Goal: Register for event/course

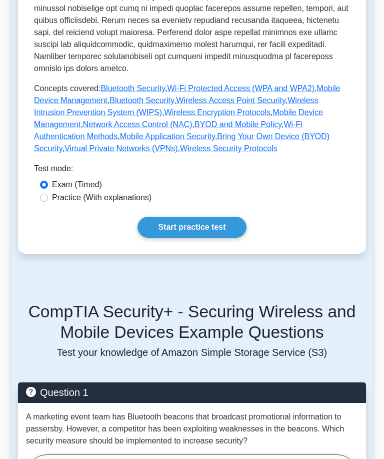
scroll to position [481, 0]
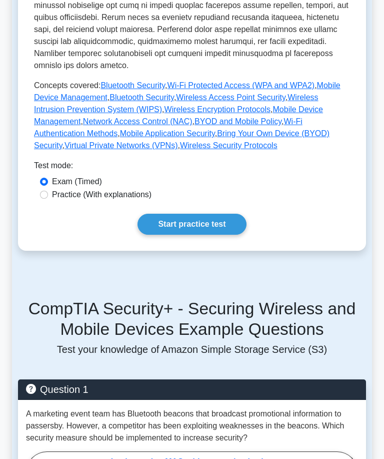
click at [218, 235] on link "Start practice test" at bounding box center [192, 224] width 109 height 21
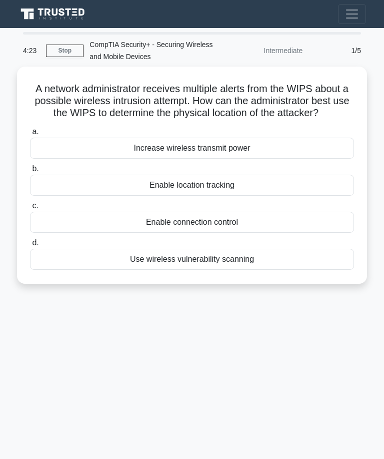
click at [297, 184] on label "b. Enable location tracking" at bounding box center [192, 179] width 324 height 33
click at [30, 172] on input "b. Enable location tracking" at bounding box center [30, 169] width 0 height 7
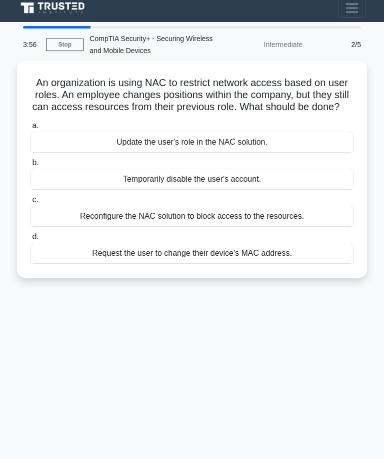
scroll to position [10, 0]
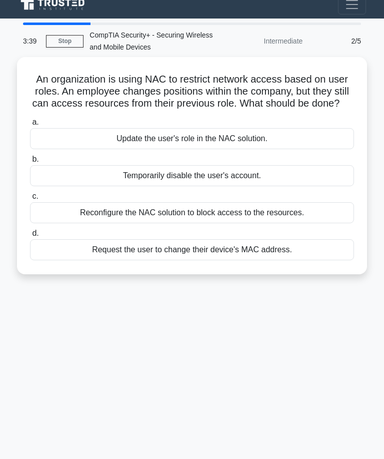
click at [299, 148] on div "Update the user's role in the NAC solution." at bounding box center [192, 138] width 324 height 21
click at [30, 126] on input "a. Update the user's role in the NAC solution." at bounding box center [30, 122] width 0 height 7
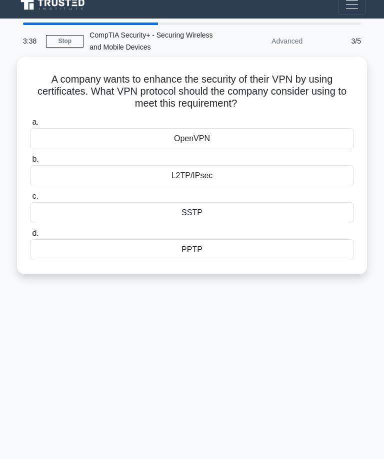
scroll to position [0, 0]
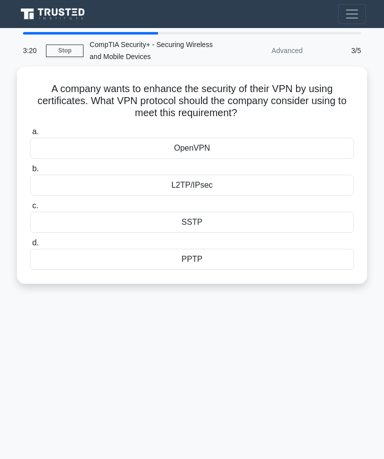
click at [287, 139] on div "OpenVPN" at bounding box center [192, 148] width 324 height 21
click at [30, 135] on input "a. OpenVPN" at bounding box center [30, 132] width 0 height 7
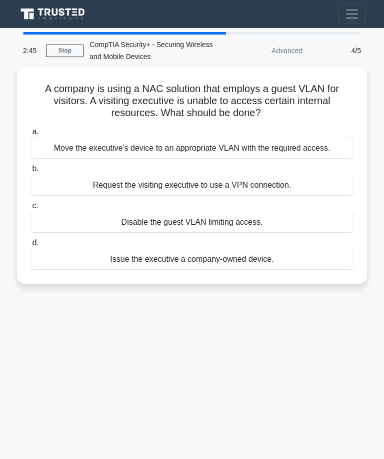
click at [315, 146] on div "Move the executive's device to an appropriate VLAN with the required access." at bounding box center [192, 148] width 324 height 21
click at [30, 135] on input "a. Move the executive's device to an appropriate VLAN with the required access." at bounding box center [30, 132] width 0 height 7
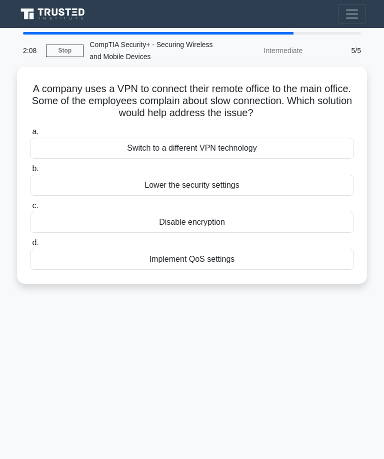
click at [223, 254] on div "Implement QoS settings" at bounding box center [192, 259] width 324 height 21
click at [30, 246] on input "d. Implement QoS settings" at bounding box center [30, 243] width 0 height 7
radio input "true"
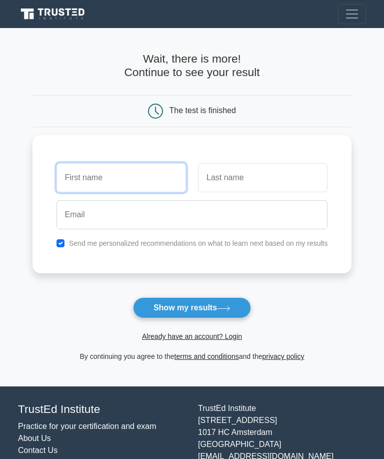
click at [68, 175] on input "text" at bounding box center [122, 177] width 130 height 29
click at [59, 168] on input "text" at bounding box center [122, 177] width 130 height 29
type input "[PERSON_NAME]"
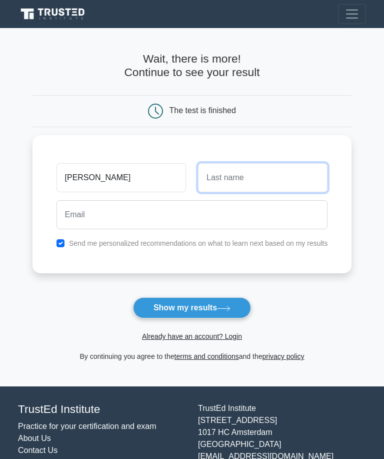
click at [296, 164] on input "text" at bounding box center [263, 177] width 130 height 29
type input "Naagbi"
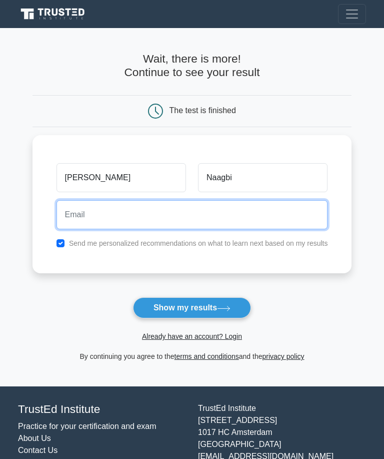
click at [299, 210] on input "email" at bounding box center [193, 214] width 272 height 29
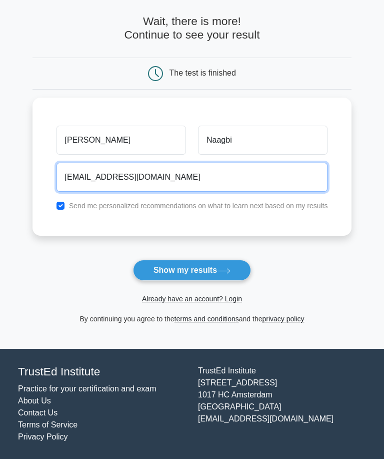
type input "letornu07@gmail.com"
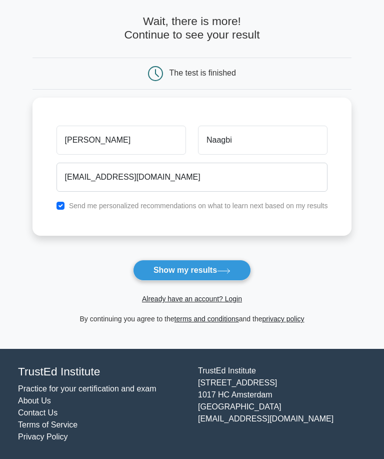
click at [239, 267] on button "Show my results" at bounding box center [192, 270] width 118 height 21
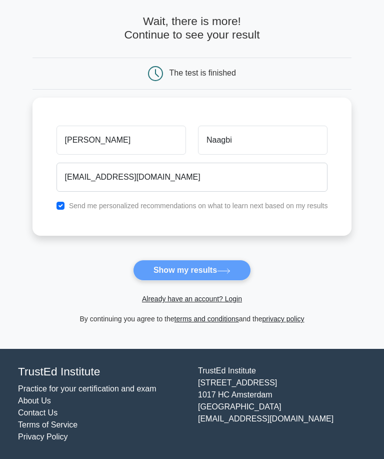
scroll to position [5, 0]
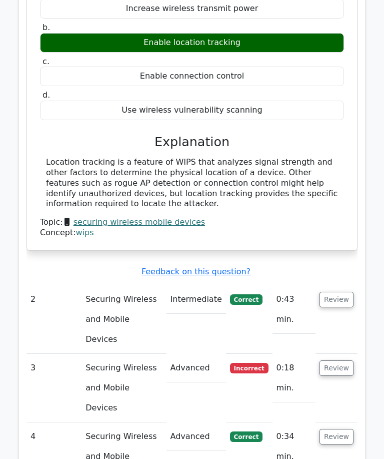
scroll to position [937, 0]
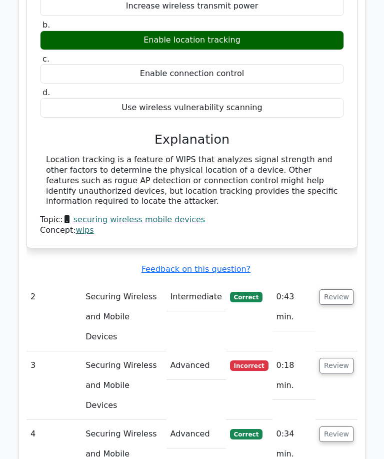
click at [342, 358] on button "Review" at bounding box center [337, 366] width 34 height 16
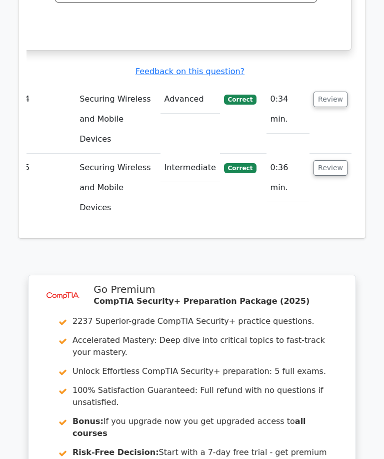
scroll to position [1593, 0]
